Goal: Task Accomplishment & Management: Use online tool/utility

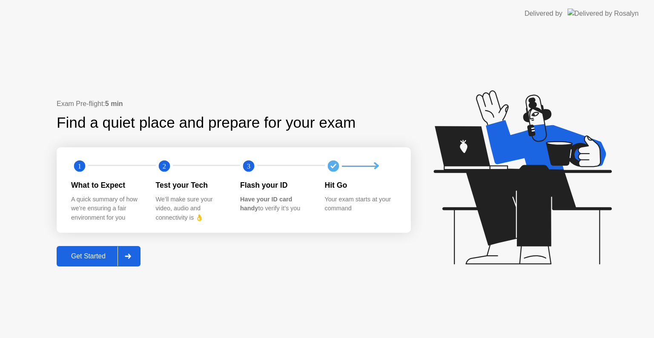
click at [81, 254] on div "Get Started" at bounding box center [88, 257] width 58 height 8
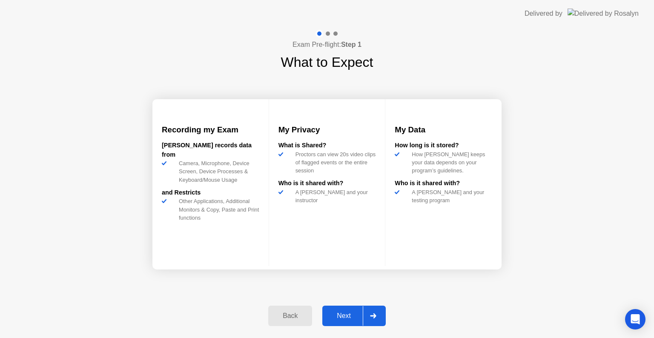
click at [348, 310] on button "Next" at bounding box center [353, 316] width 63 height 20
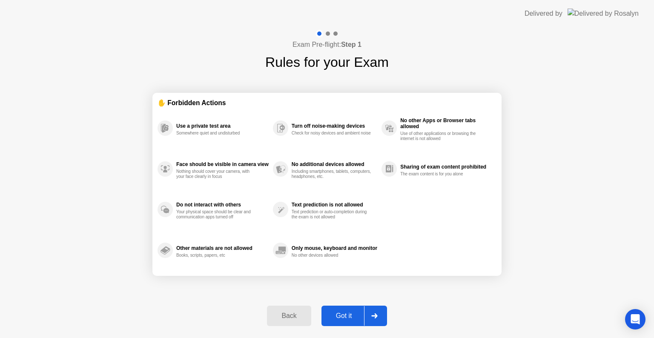
click at [348, 310] on button "Got it" at bounding box center [355, 316] width 66 height 20
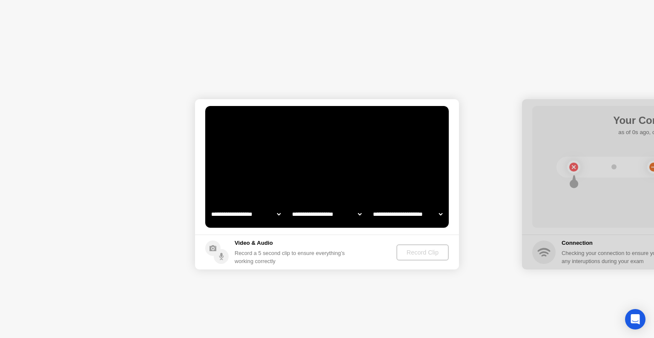
select select "**********"
select select "*******"
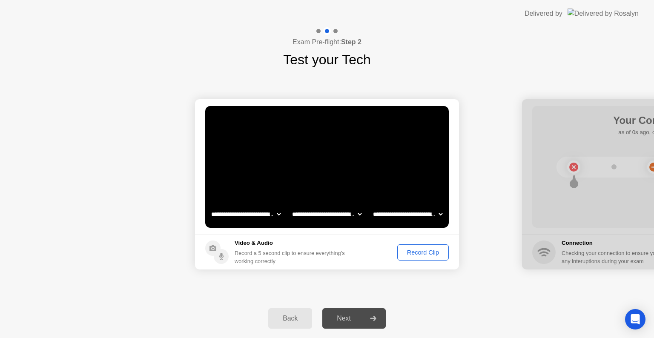
click at [421, 254] on div "Record Clip" at bounding box center [423, 252] width 46 height 7
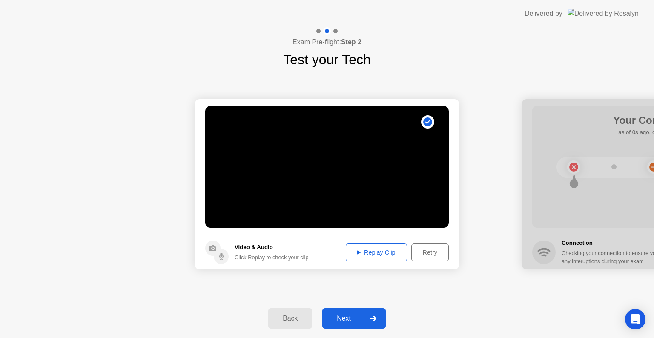
click at [375, 254] on div "Replay Clip" at bounding box center [376, 252] width 55 height 7
click at [332, 317] on div "Next" at bounding box center [344, 319] width 38 height 8
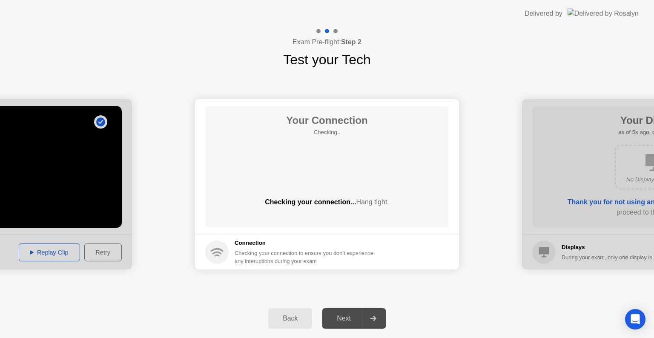
click at [433, 322] on div "Back Next" at bounding box center [327, 318] width 654 height 39
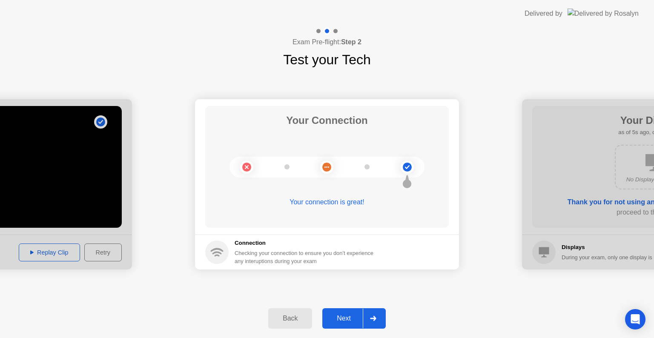
click at [340, 313] on button "Next" at bounding box center [353, 318] width 63 height 20
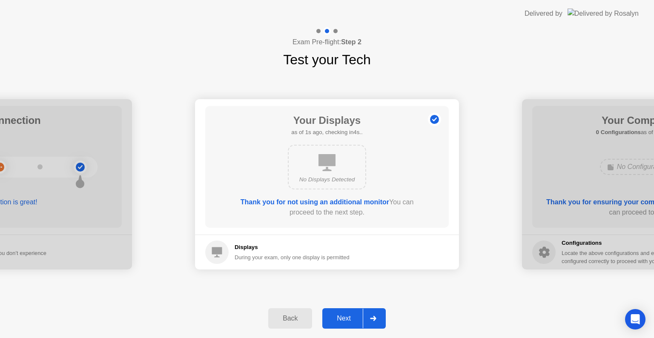
click at [340, 313] on button "Next" at bounding box center [353, 318] width 63 height 20
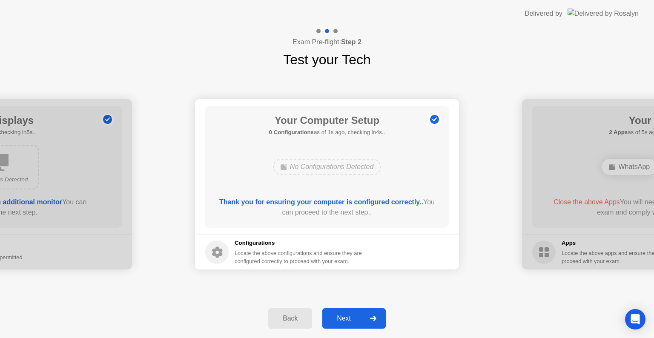
click at [340, 313] on button "Next" at bounding box center [353, 318] width 63 height 20
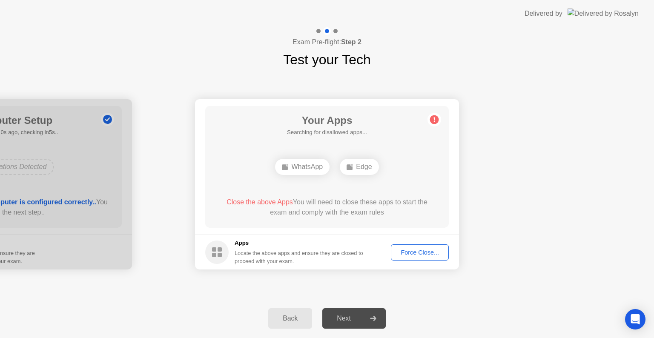
click at [420, 251] on div "Force Close..." at bounding box center [420, 252] width 52 height 7
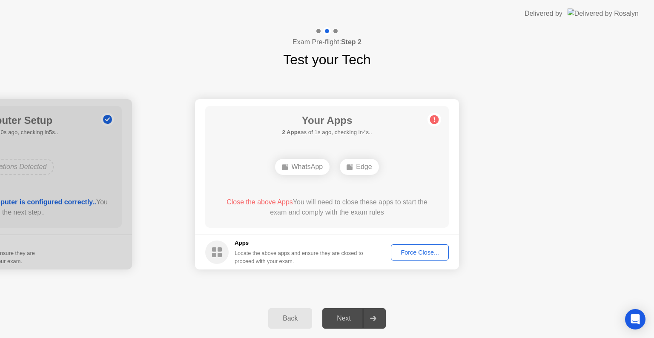
click at [198, 288] on div "**********" at bounding box center [327, 184] width 654 height 229
click at [430, 253] on div "Force Close..." at bounding box center [420, 252] width 52 height 7
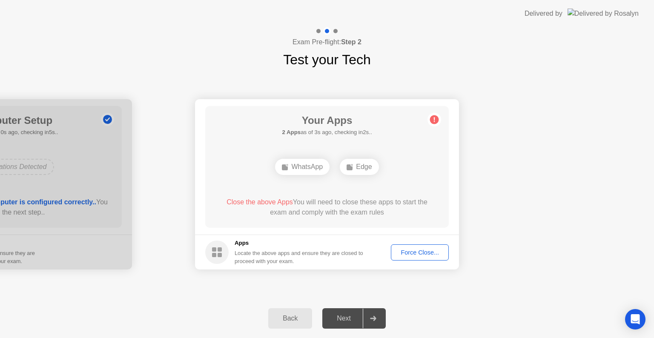
click at [417, 252] on div "Force Close..." at bounding box center [420, 252] width 52 height 7
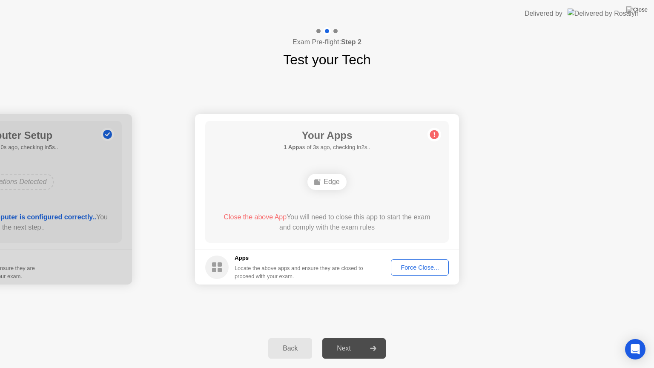
click at [428, 264] on div "Force Close..." at bounding box center [420, 267] width 52 height 7
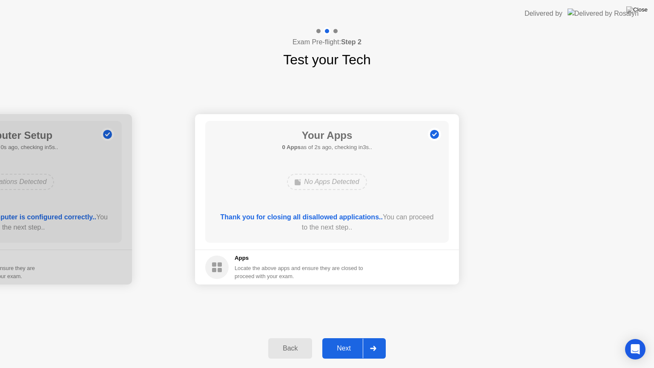
click at [342, 338] on div "Next" at bounding box center [344, 349] width 38 height 8
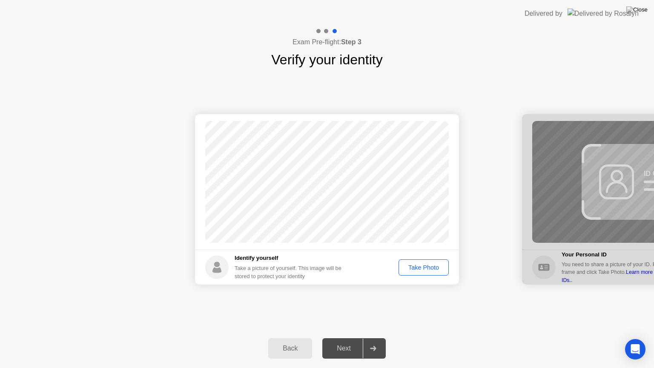
click at [418, 269] on div "Take Photo" at bounding box center [424, 267] width 44 height 7
click at [344, 338] on div "Next" at bounding box center [344, 349] width 38 height 8
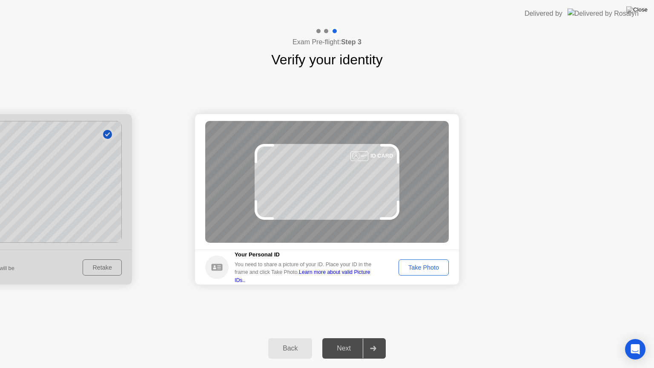
click at [420, 267] on div "Take Photo" at bounding box center [424, 267] width 44 height 7
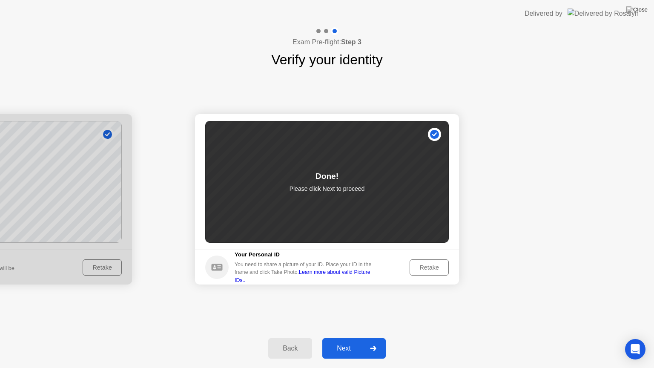
click at [341, 338] on button "Next" at bounding box center [353, 348] width 63 height 20
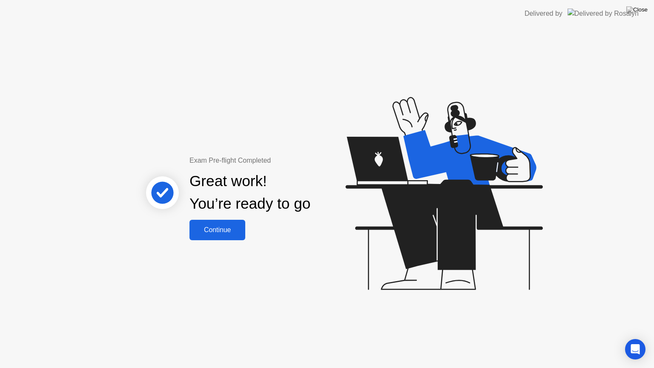
click at [215, 232] on div "Continue" at bounding box center [217, 230] width 51 height 8
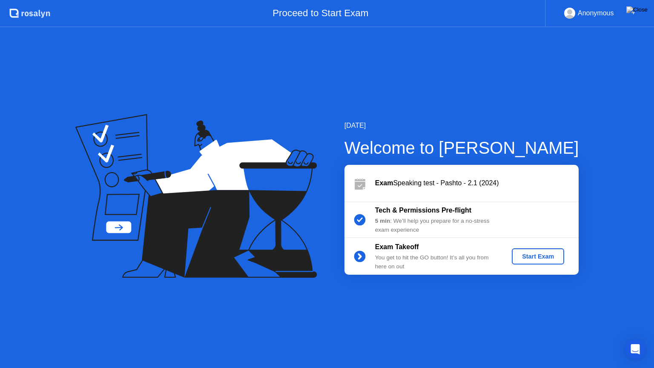
click at [542, 254] on div "Start Exam" at bounding box center [538, 256] width 46 height 7
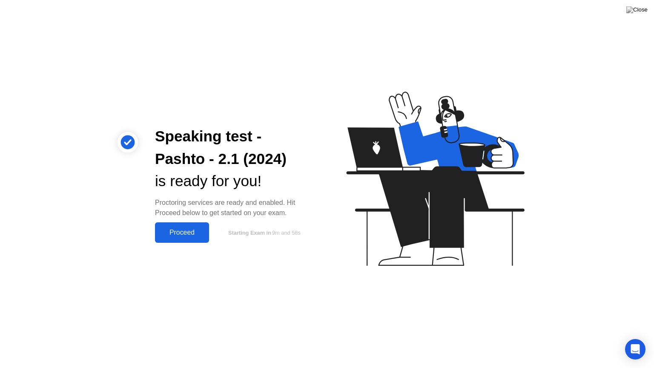
click at [166, 225] on button "Proceed" at bounding box center [182, 232] width 54 height 20
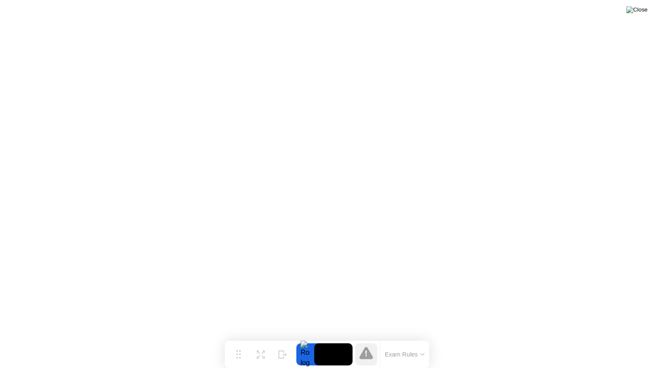
click at [641, 9] on img at bounding box center [636, 9] width 21 height 7
